Goal: Task Accomplishment & Management: Manage account settings

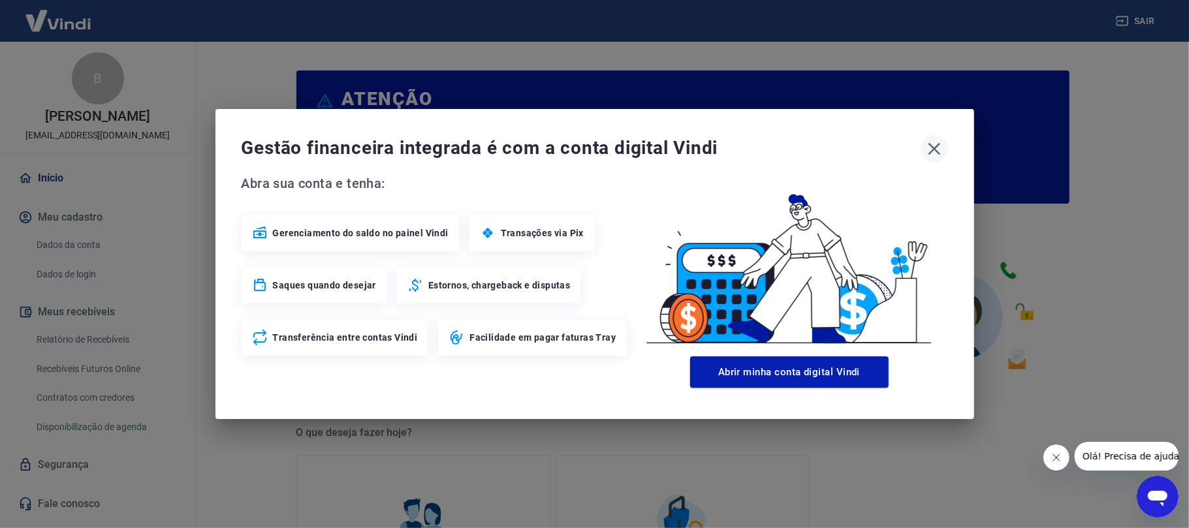
click at [927, 152] on icon "button" at bounding box center [934, 148] width 21 height 21
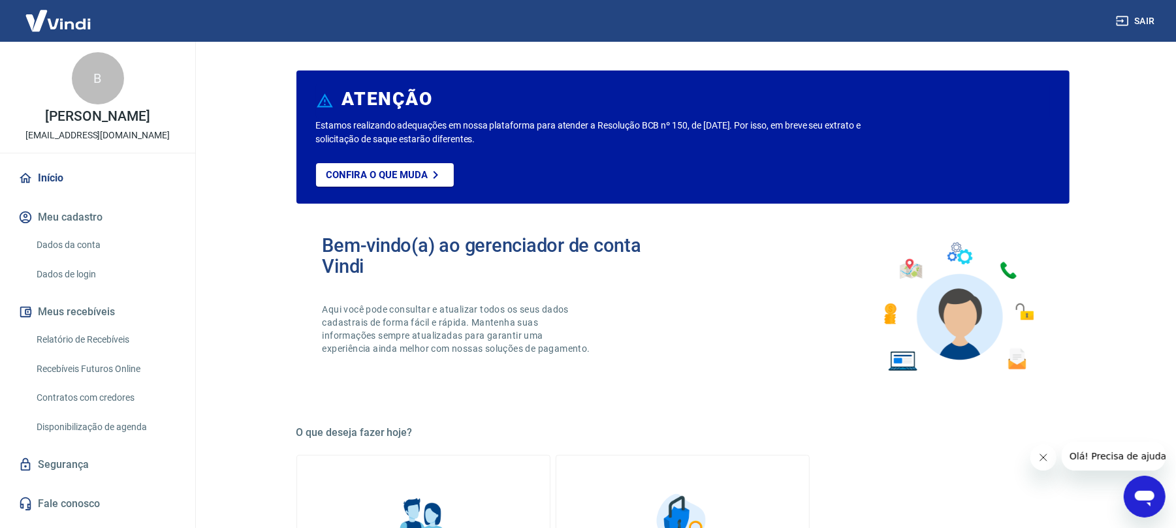
click at [1147, 497] on icon "Abrir janela de mensagens" at bounding box center [1144, 498] width 20 height 16
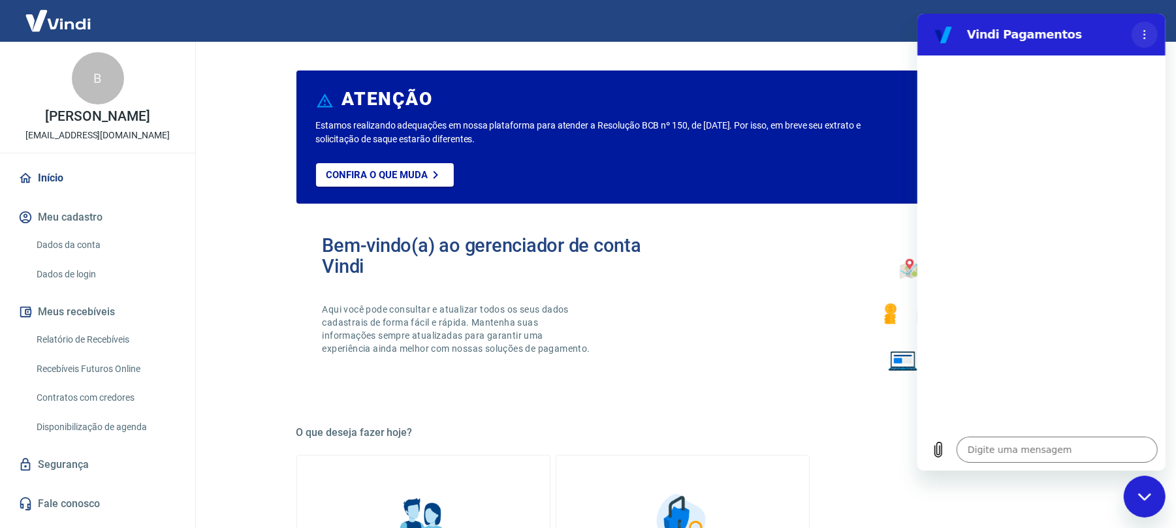
click at [1141, 39] on button "Menu de opções" at bounding box center [1144, 35] width 26 height 26
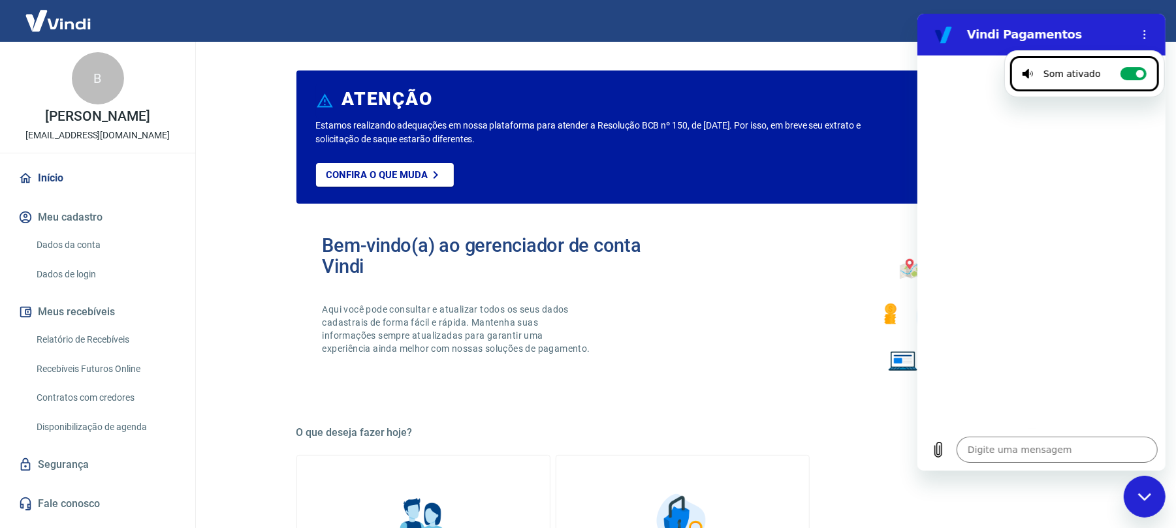
click at [189, 456] on div "Início Meu cadastro Dados da conta Dados de login Meus recebíveis Relatório de …" at bounding box center [97, 341] width 195 height 354
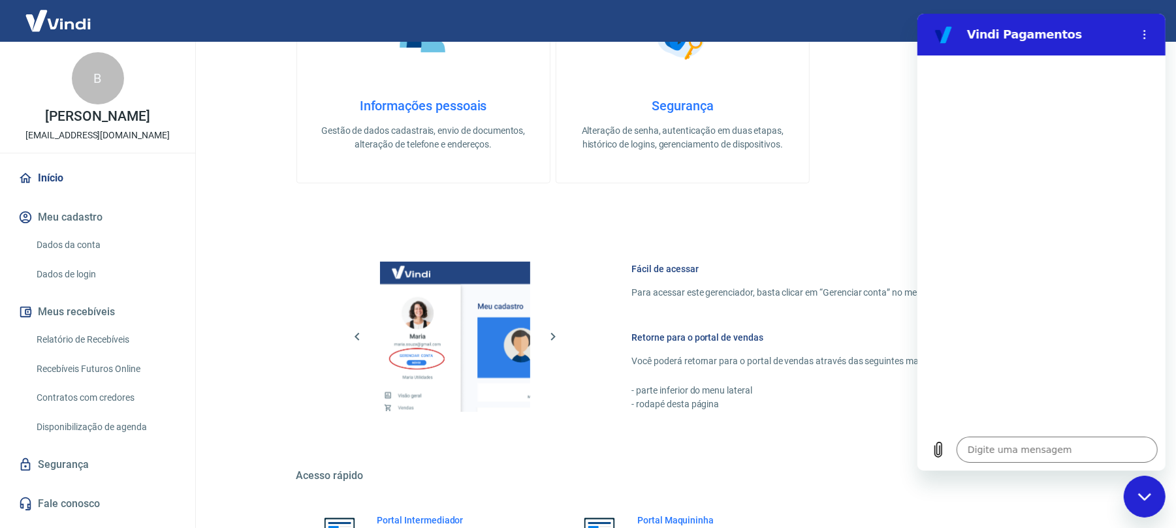
scroll to position [625, 0]
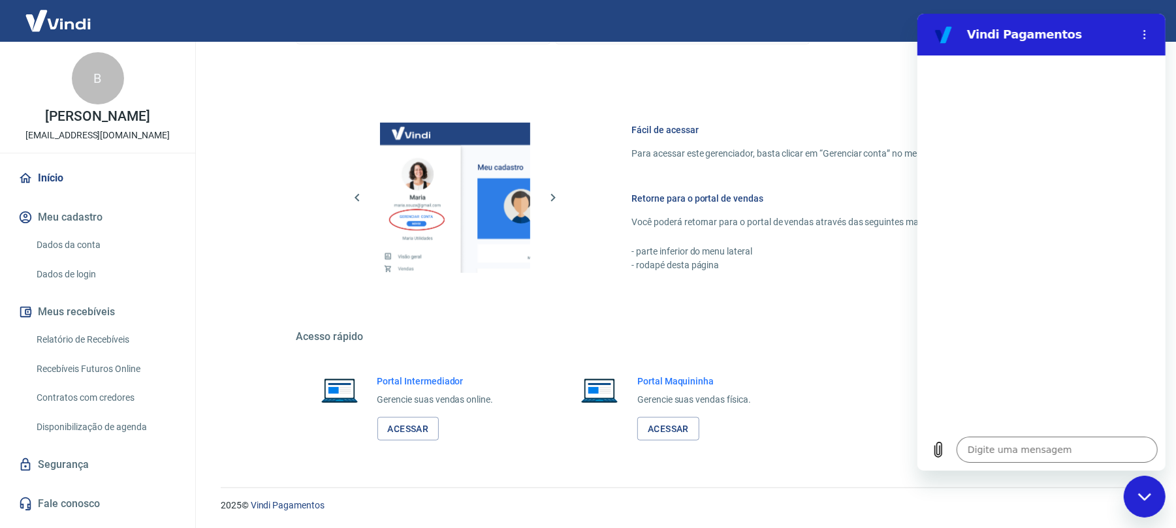
click at [110, 466] on link "Segurança" at bounding box center [98, 464] width 164 height 29
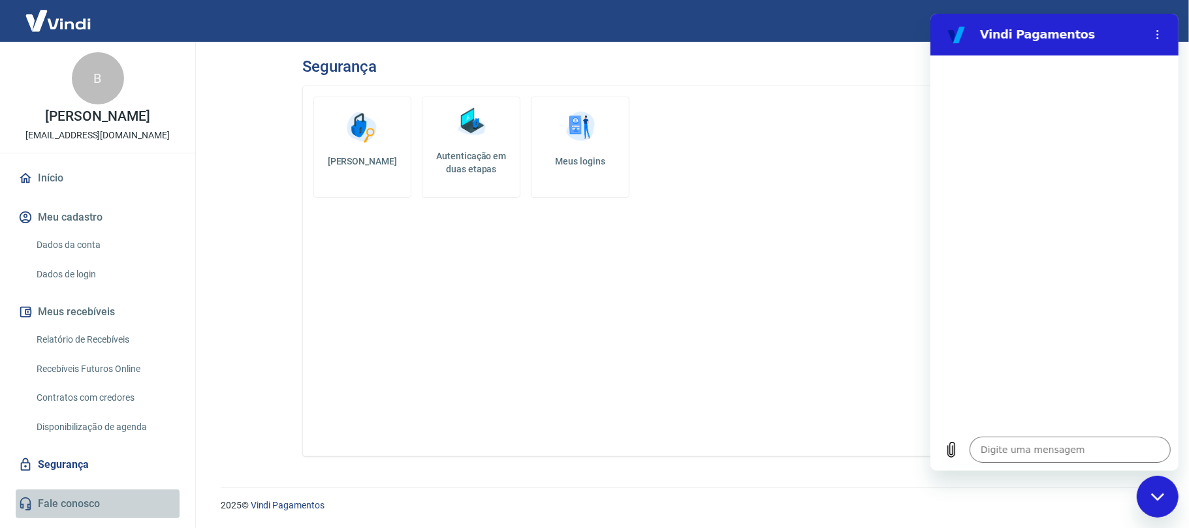
click at [97, 509] on link "Fale conosco" at bounding box center [98, 504] width 164 height 29
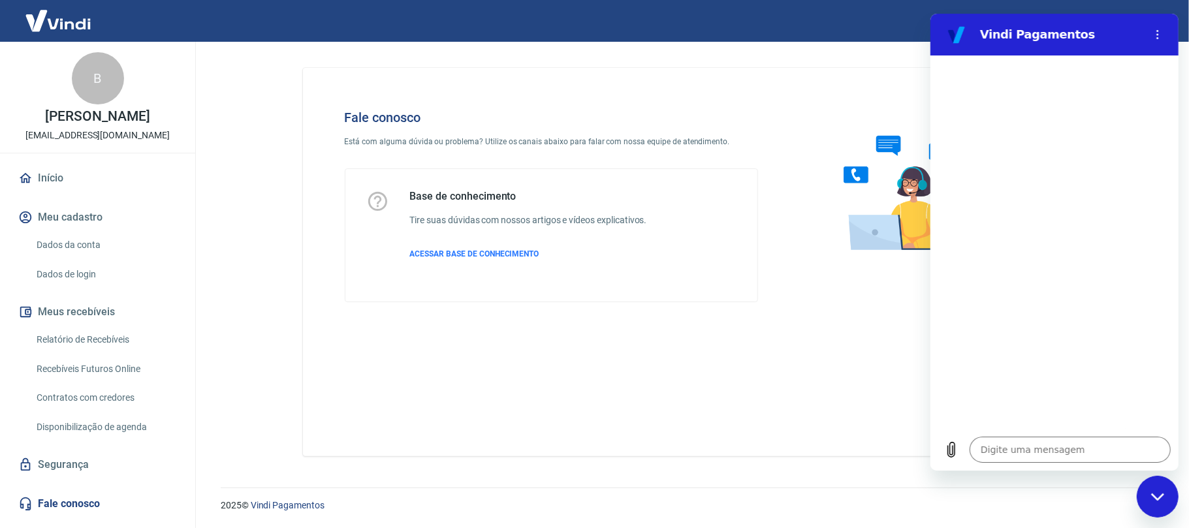
click at [645, 275] on div "Base de conhecimento Tire suas dúvidas com nossos artigos e vídeos explicativos…" at bounding box center [528, 235] width 237 height 91
click at [489, 247] on div "Base de conhecimento Tire suas dúvidas com nossos artigos e vídeos explicativos…" at bounding box center [528, 235] width 237 height 91
click at [479, 254] on span "ACESSAR BASE DE CONHECIMENTO" at bounding box center [474, 253] width 129 height 9
click at [328, 342] on div "Fale conosco Está com alguma dúvida ou problema? Utilize os canais abaixo para …" at bounding box center [689, 262] width 773 height 388
click at [108, 337] on link "Relatório de Recebíveis" at bounding box center [105, 339] width 148 height 27
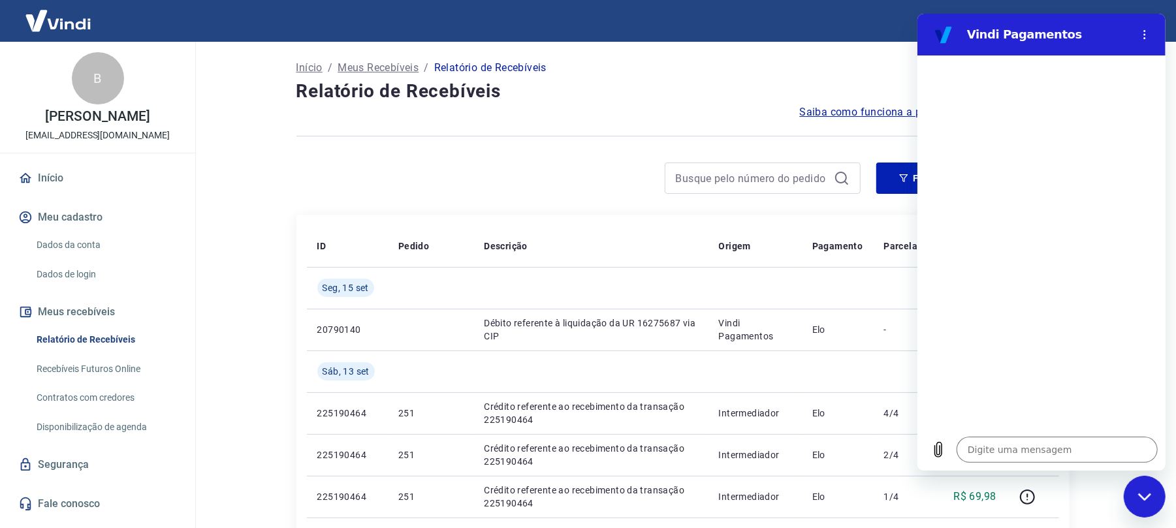
click at [121, 366] on link "Recebíveis Futuros Online" at bounding box center [105, 369] width 148 height 27
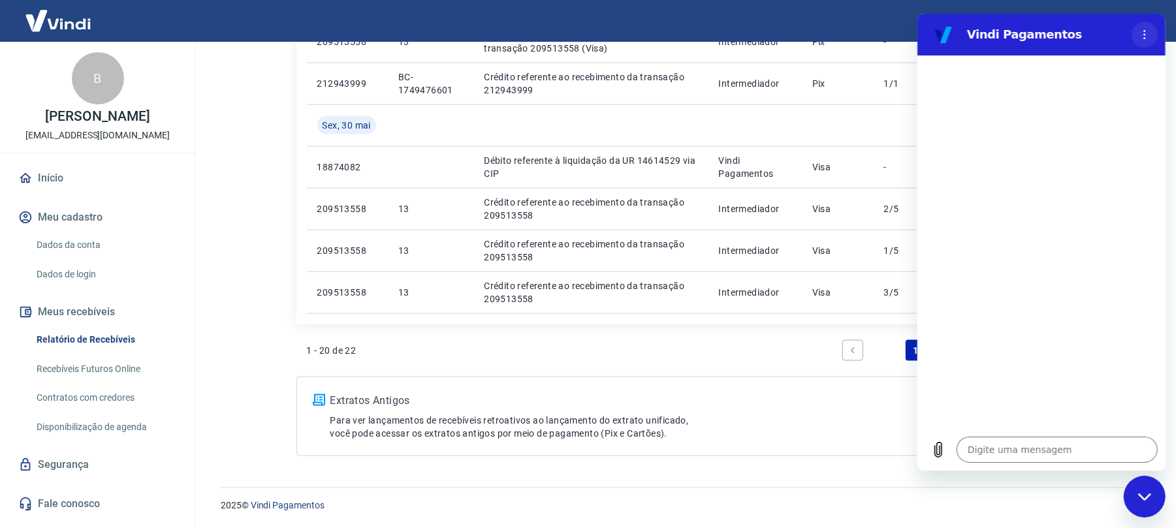
click at [1137, 29] on button "Menu de opções" at bounding box center [1144, 35] width 26 height 26
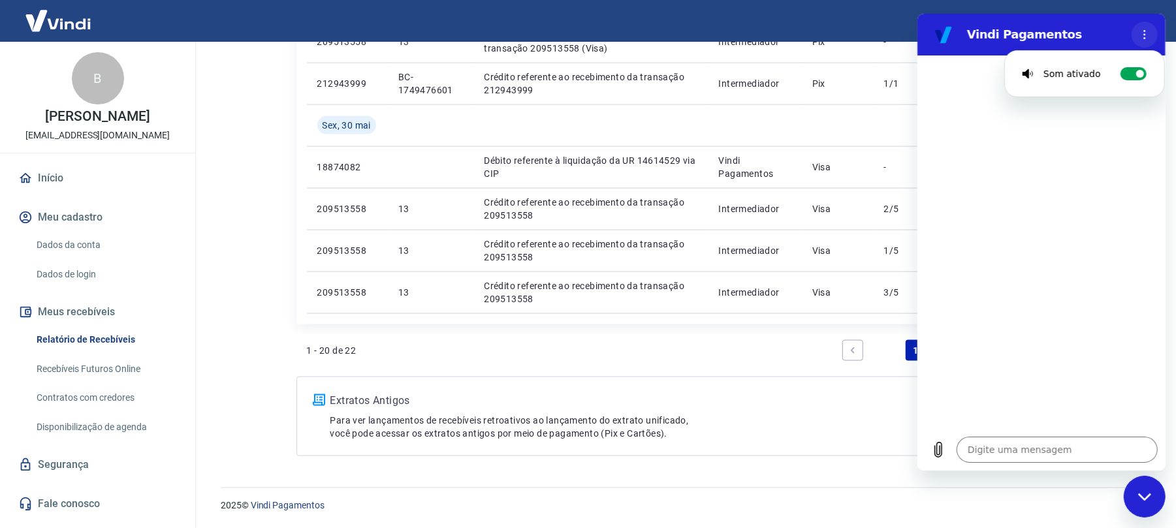
click at [1137, 25] on button "Menu de opções" at bounding box center [1144, 35] width 26 height 26
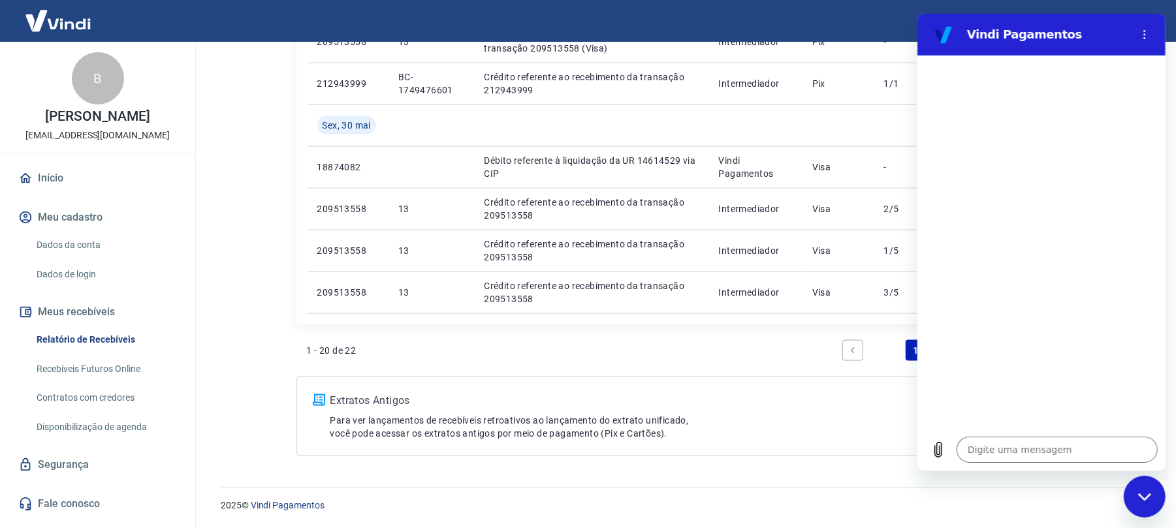
click at [1132, 501] on div "Fechar janela de mensagens" at bounding box center [1143, 496] width 39 height 39
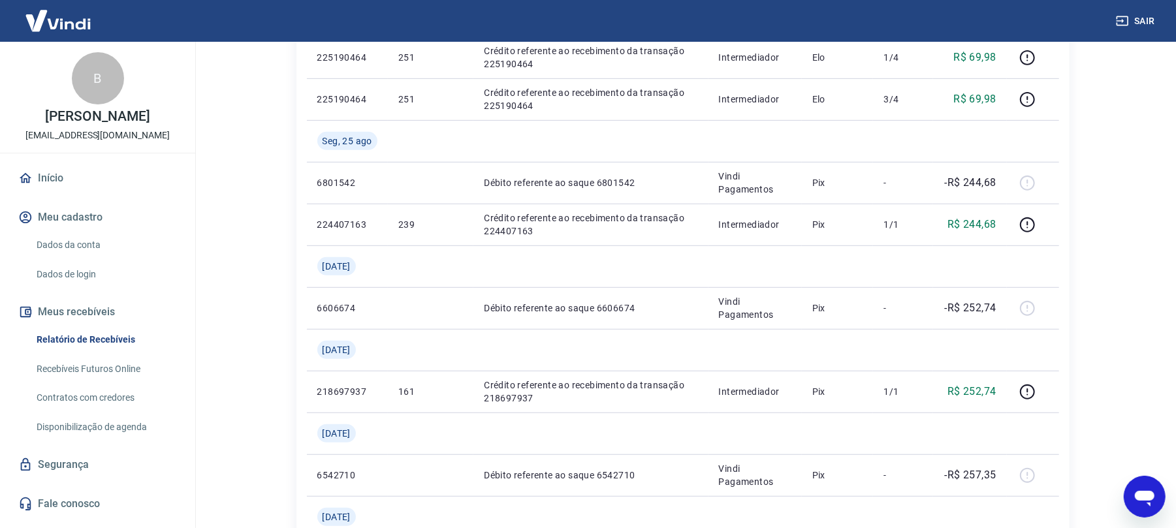
scroll to position [0, 0]
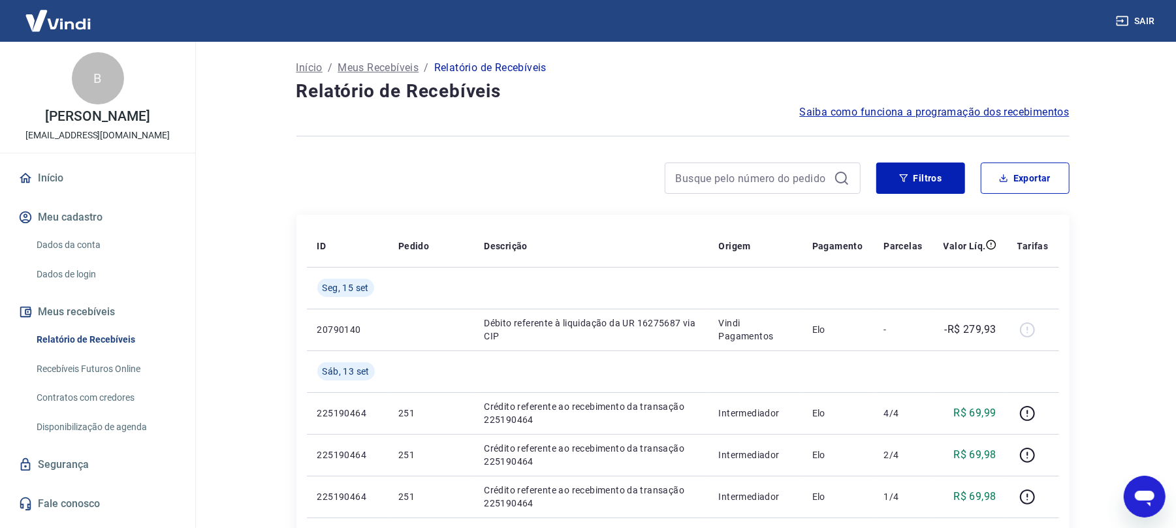
type textarea "x"
click at [114, 81] on div "B" at bounding box center [98, 78] width 52 height 52
click at [99, 93] on div "B" at bounding box center [98, 78] width 52 height 52
click at [306, 69] on p "Início" at bounding box center [309, 68] width 26 height 16
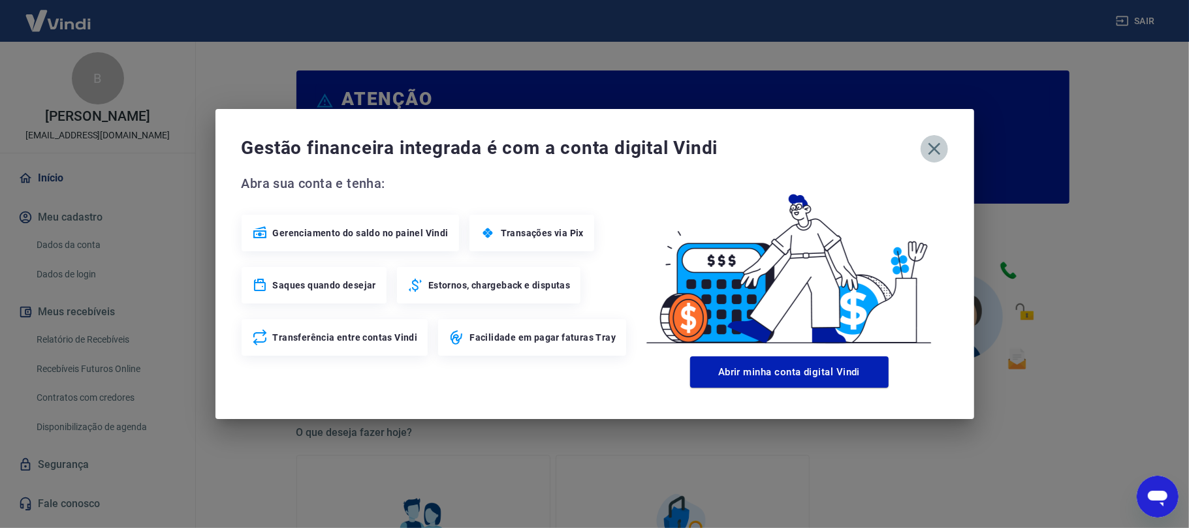
click at [935, 149] on icon "button" at bounding box center [934, 148] width 21 height 21
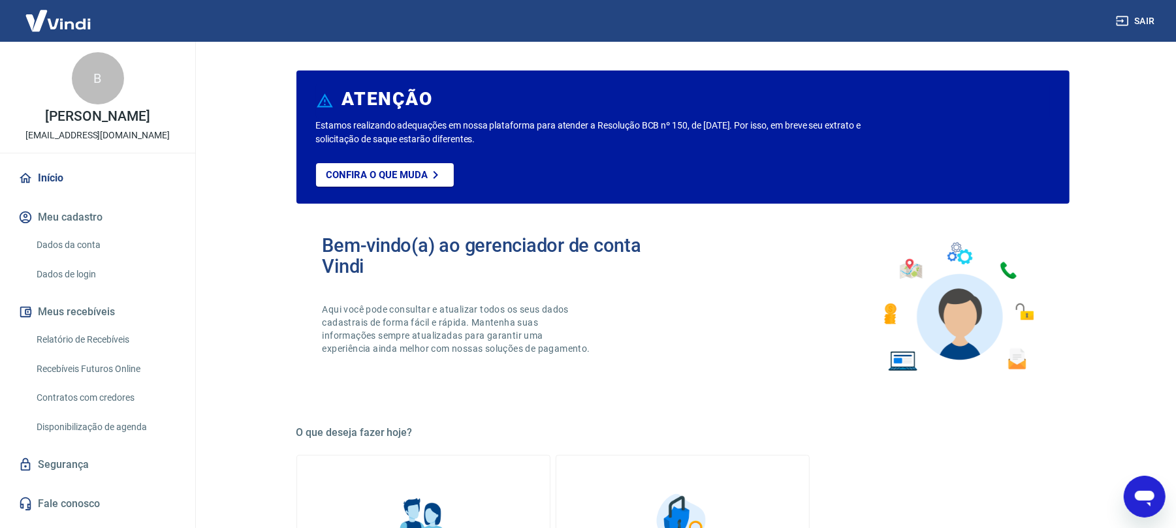
scroll to position [625, 0]
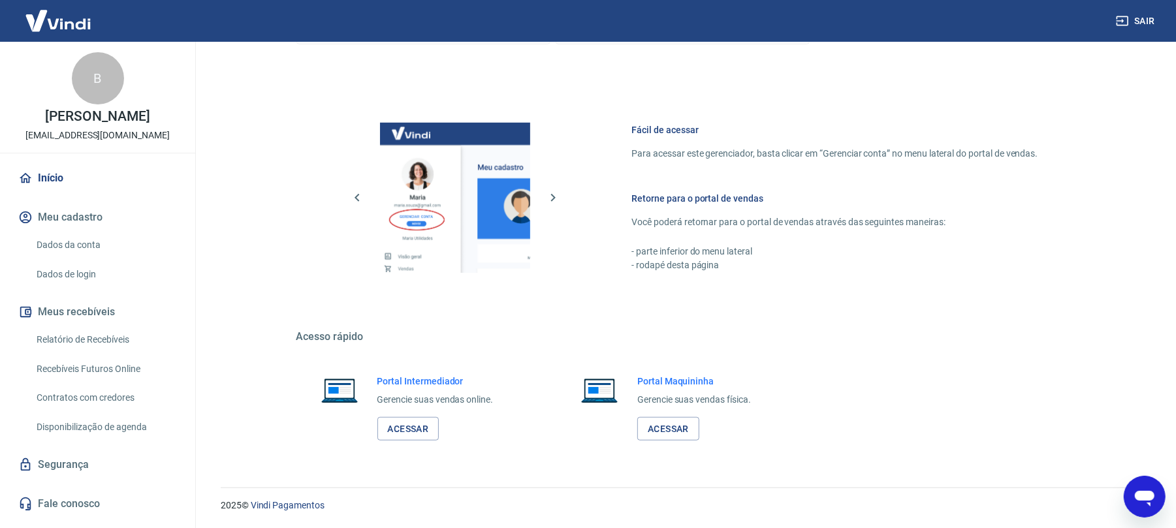
click at [1152, 494] on icon "Abrir janela de mensagens" at bounding box center [1144, 498] width 20 height 16
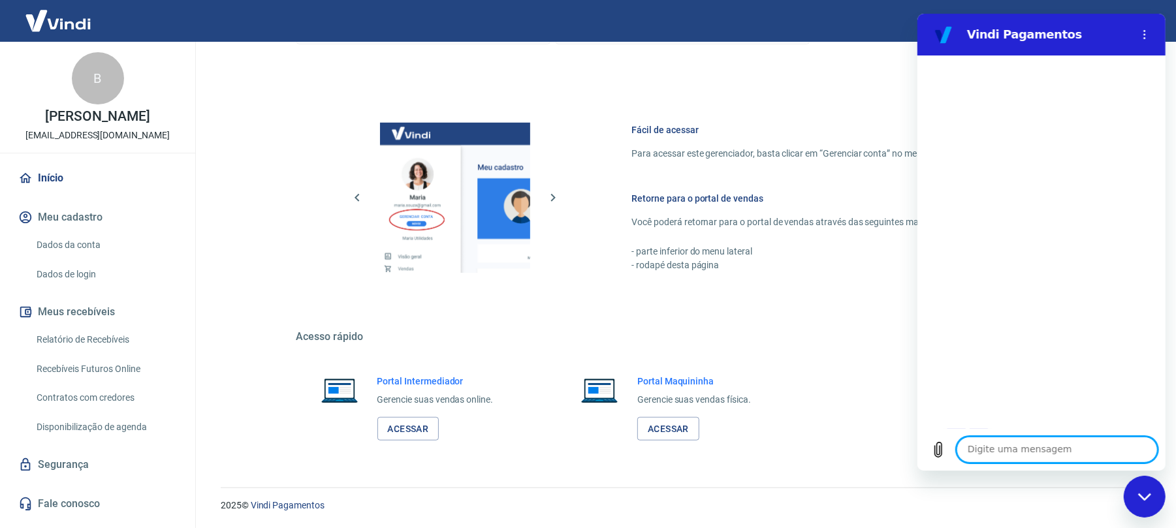
scroll to position [0, 0]
click at [394, 431] on link "Acessar" at bounding box center [408, 429] width 62 height 24
type textarea "x"
